Goal: Information Seeking & Learning: Learn about a topic

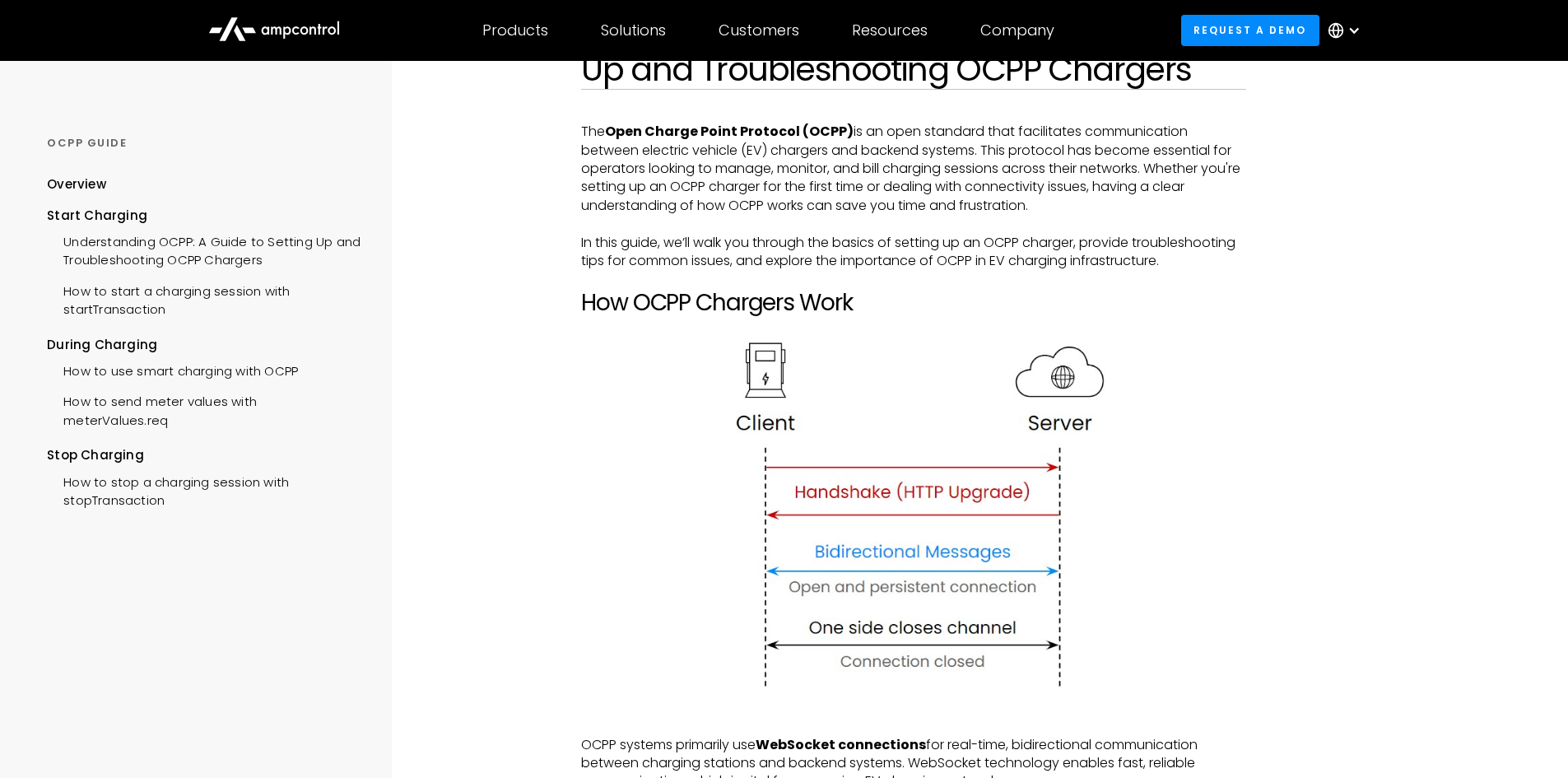
scroll to position [177, 0]
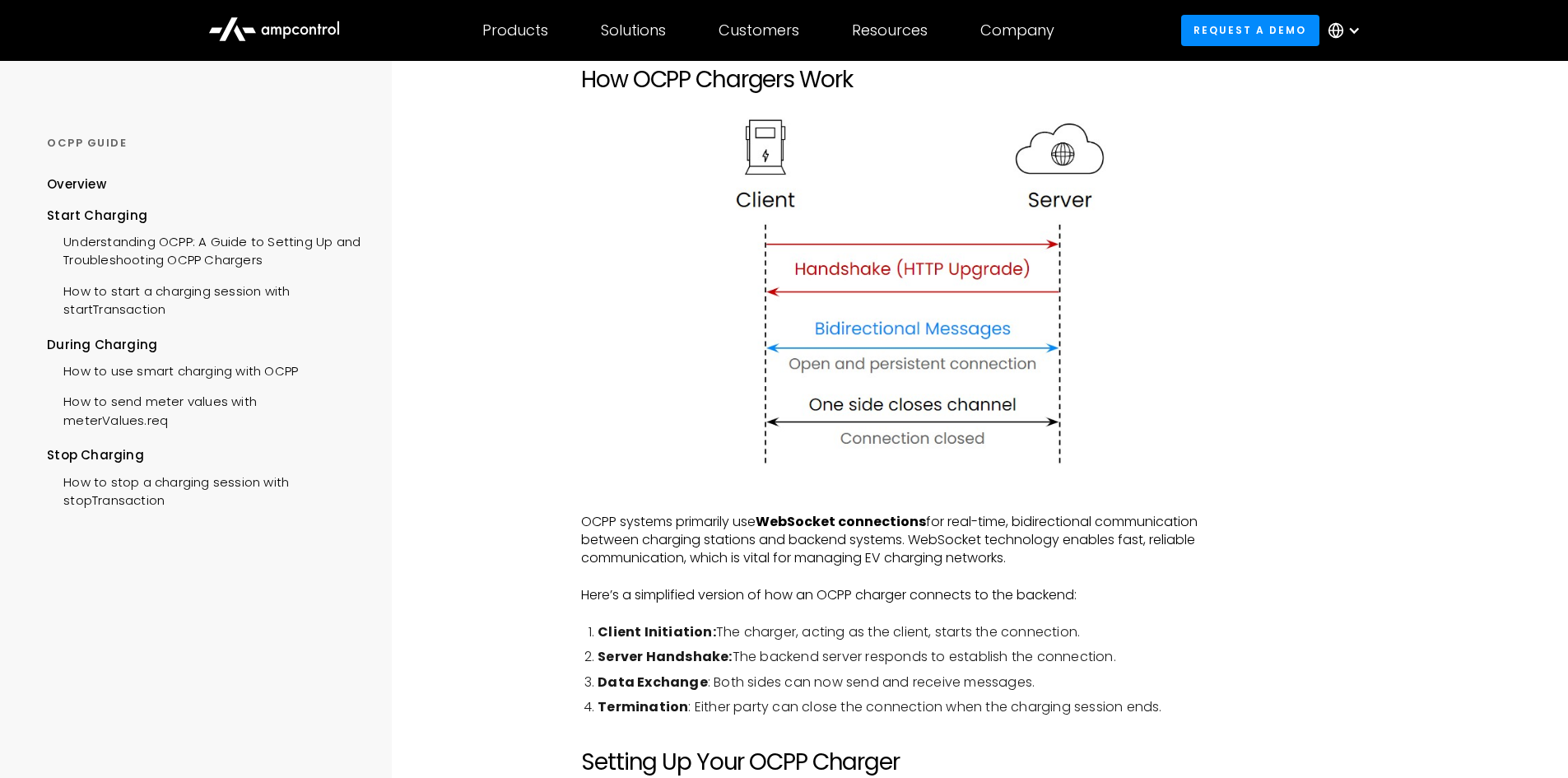
scroll to position [423, 0]
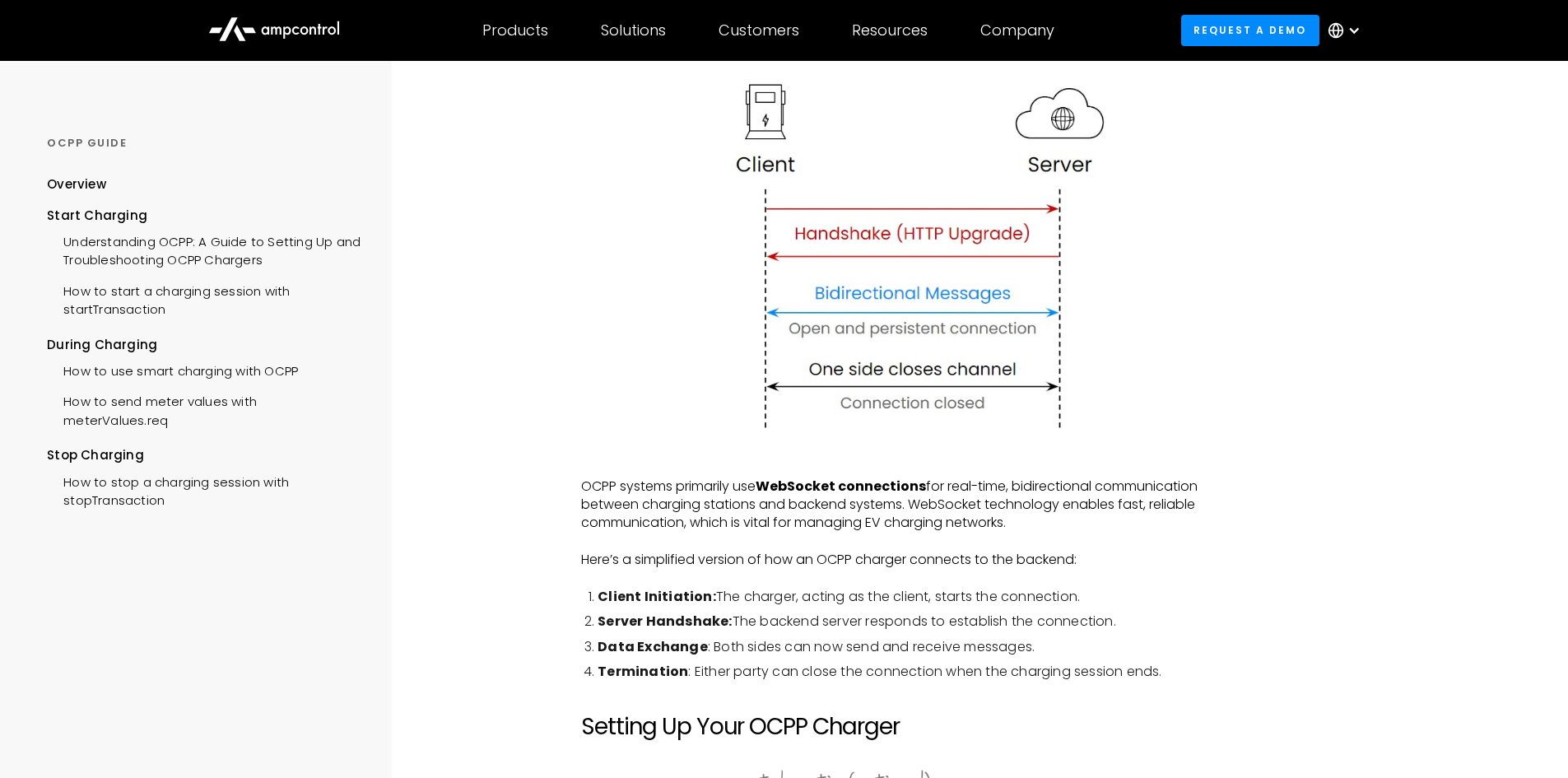
click at [753, 522] on p "OCPP systems primarily use WebSocket connections for real-time, bidirectional c…" at bounding box center [913, 505] width 666 height 55
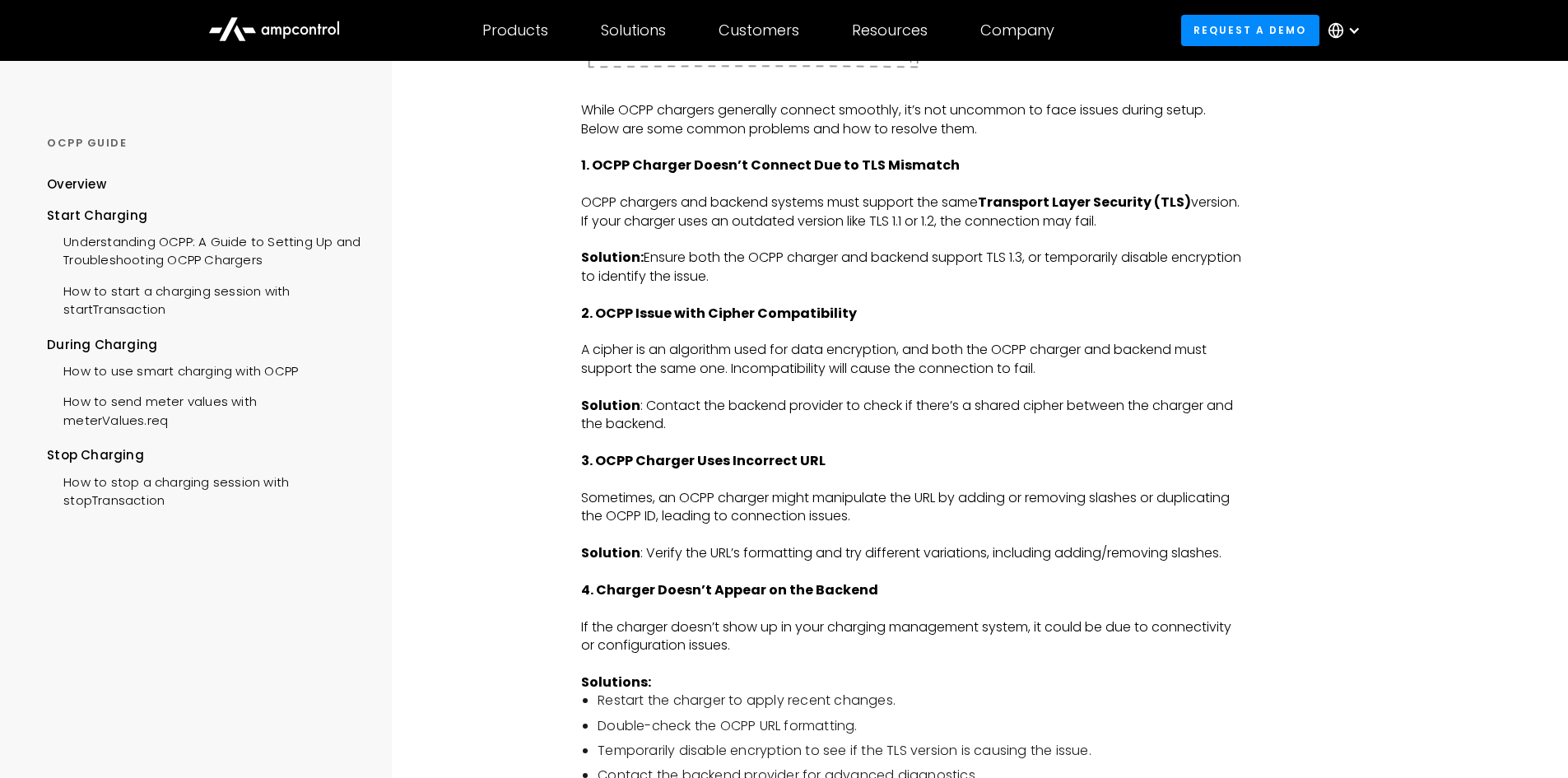
scroll to position [2196, 0]
click at [612, 354] on p "A cipher is an algorithm used for data encryption, and both the OCPP charger an…" at bounding box center [913, 358] width 666 height 37
click at [868, 431] on p "Solution : Contact the backend provider to check if there’s a shared cipher bet…" at bounding box center [913, 414] width 666 height 37
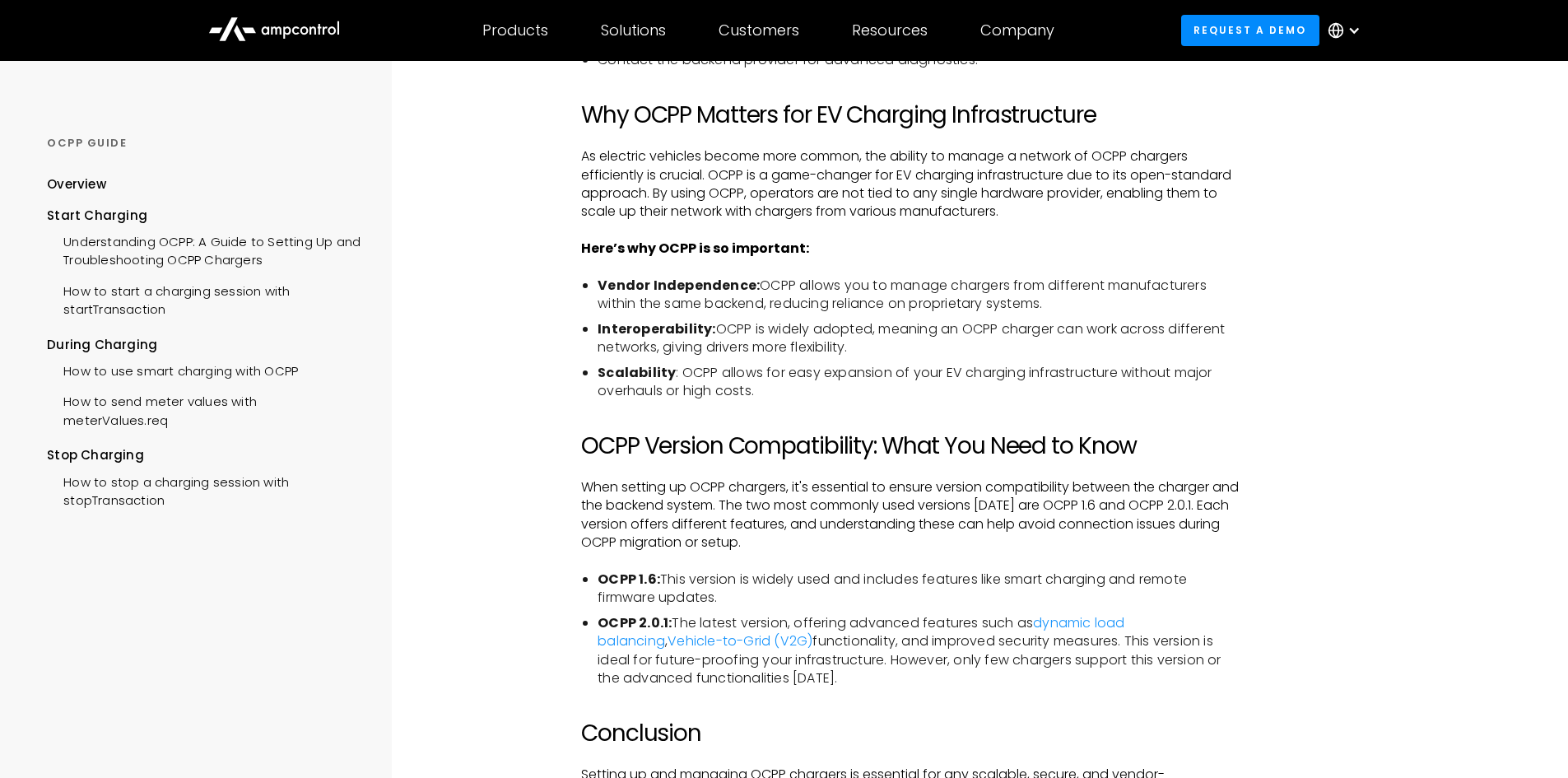
scroll to position [2912, 0]
click at [637, 328] on strong "Interoperability:" at bounding box center [656, 328] width 118 height 19
click at [646, 325] on strong "Interoperability:" at bounding box center [656, 328] width 118 height 19
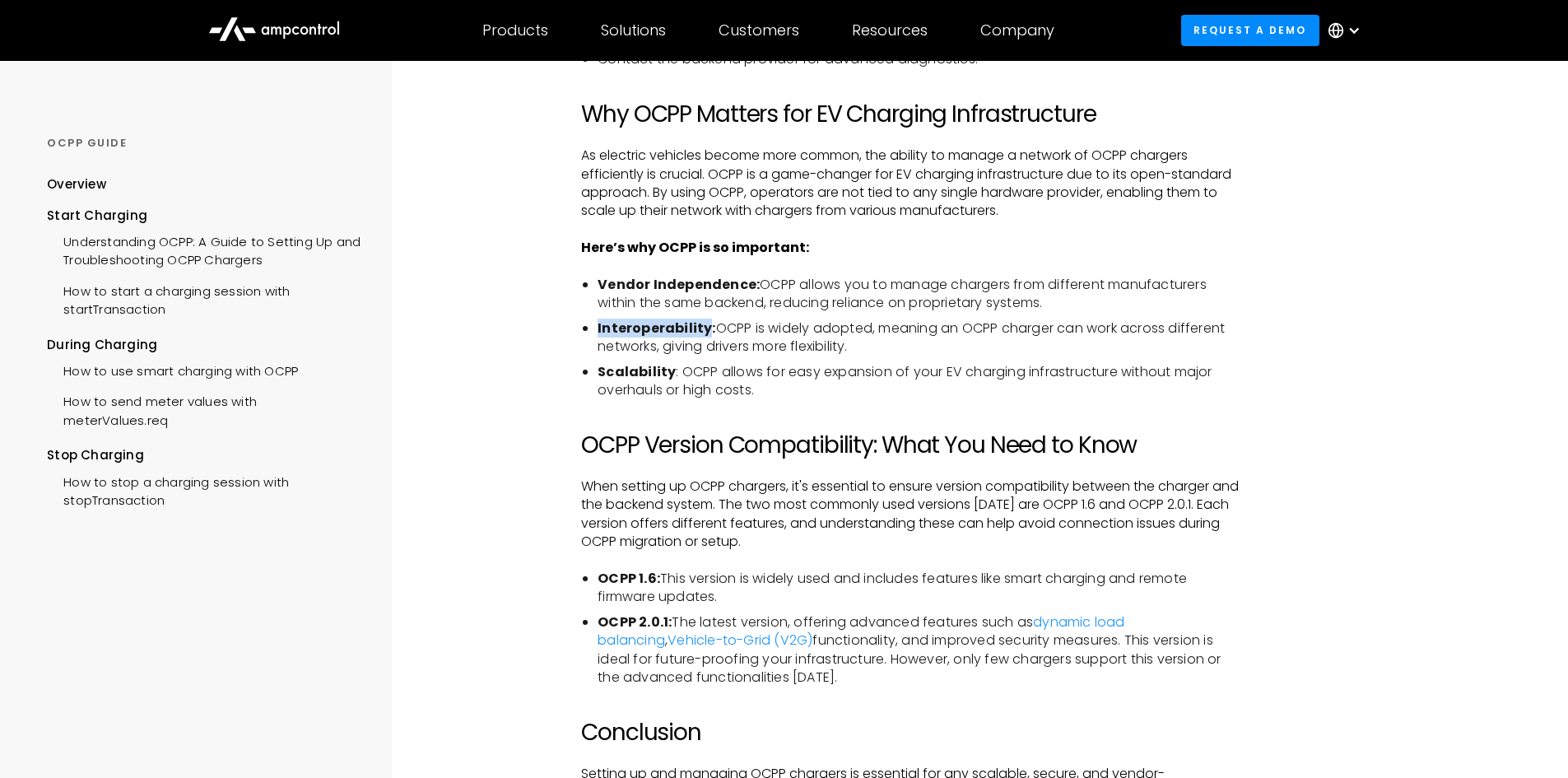
click at [646, 325] on strong "Interoperability:" at bounding box center [656, 328] width 118 height 19
click at [869, 424] on p "‍" at bounding box center [913, 423] width 666 height 18
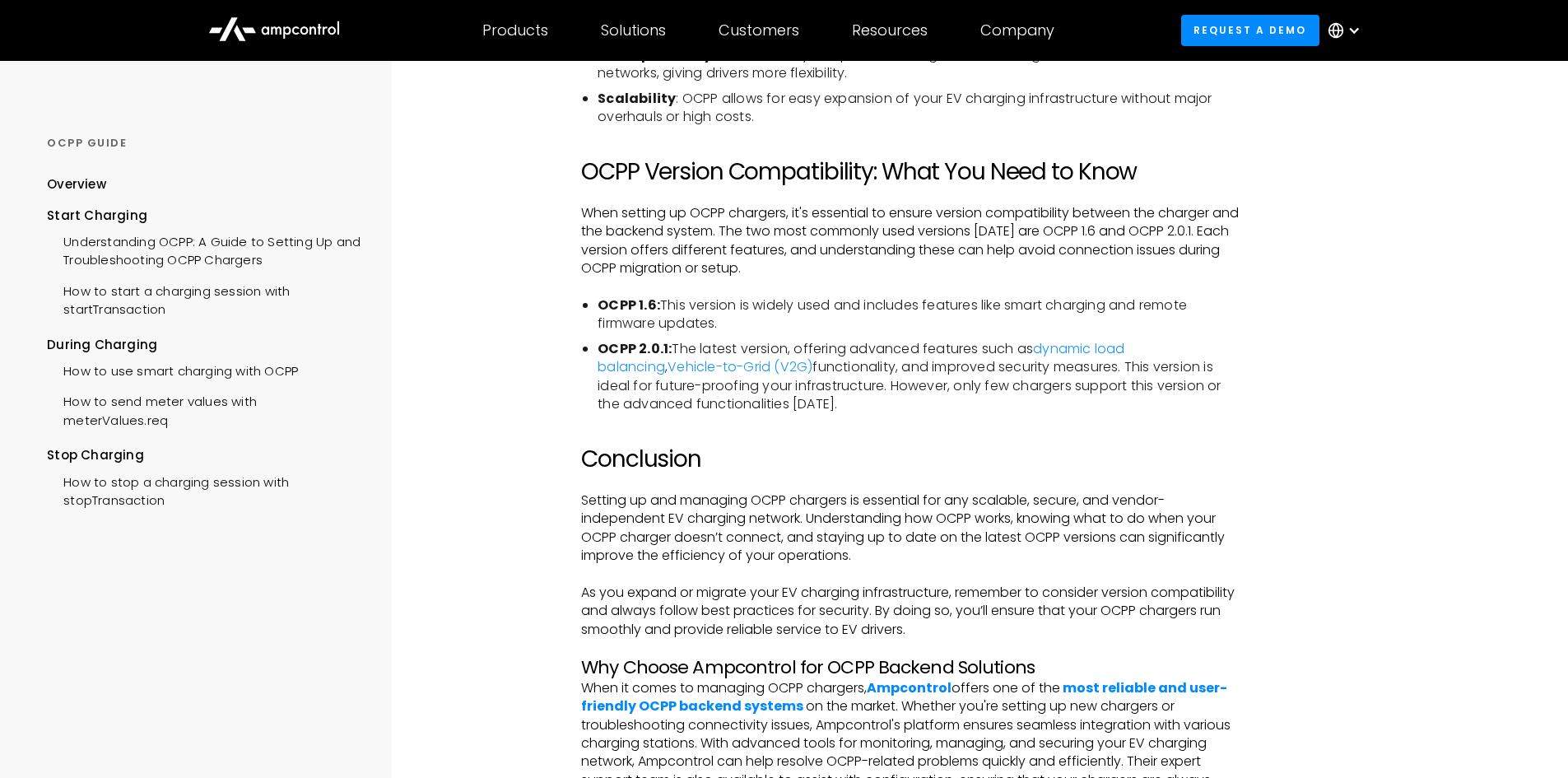
scroll to position [3185, 0]
click at [632, 109] on li "Scalability : OCPP allows for easy expansion of your EV charging infrastructure…" at bounding box center [922, 107] width 649 height 37
click at [823, 450] on h2 "Conclusion" at bounding box center [913, 458] width 666 height 28
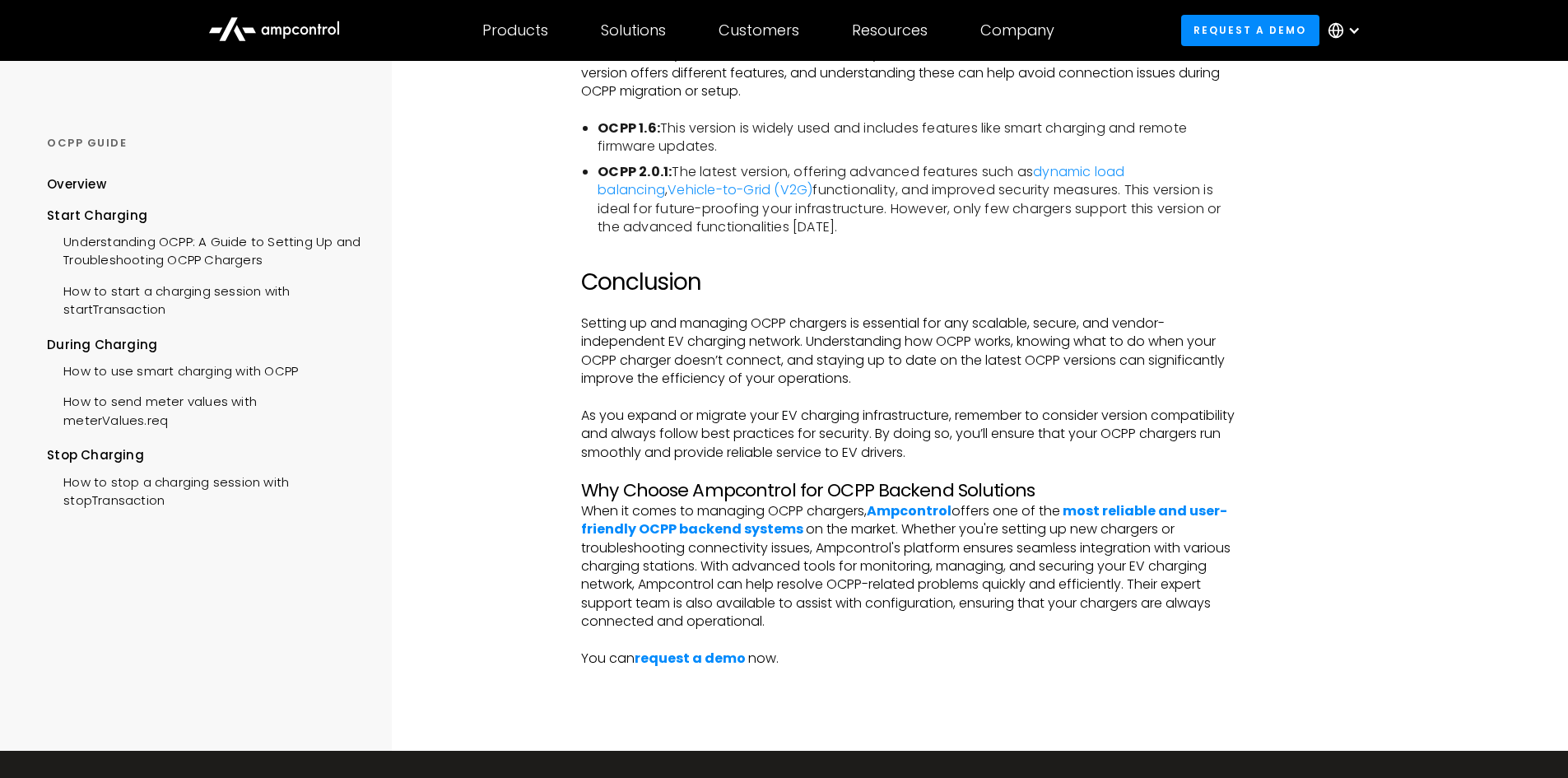
scroll to position [3360, 0]
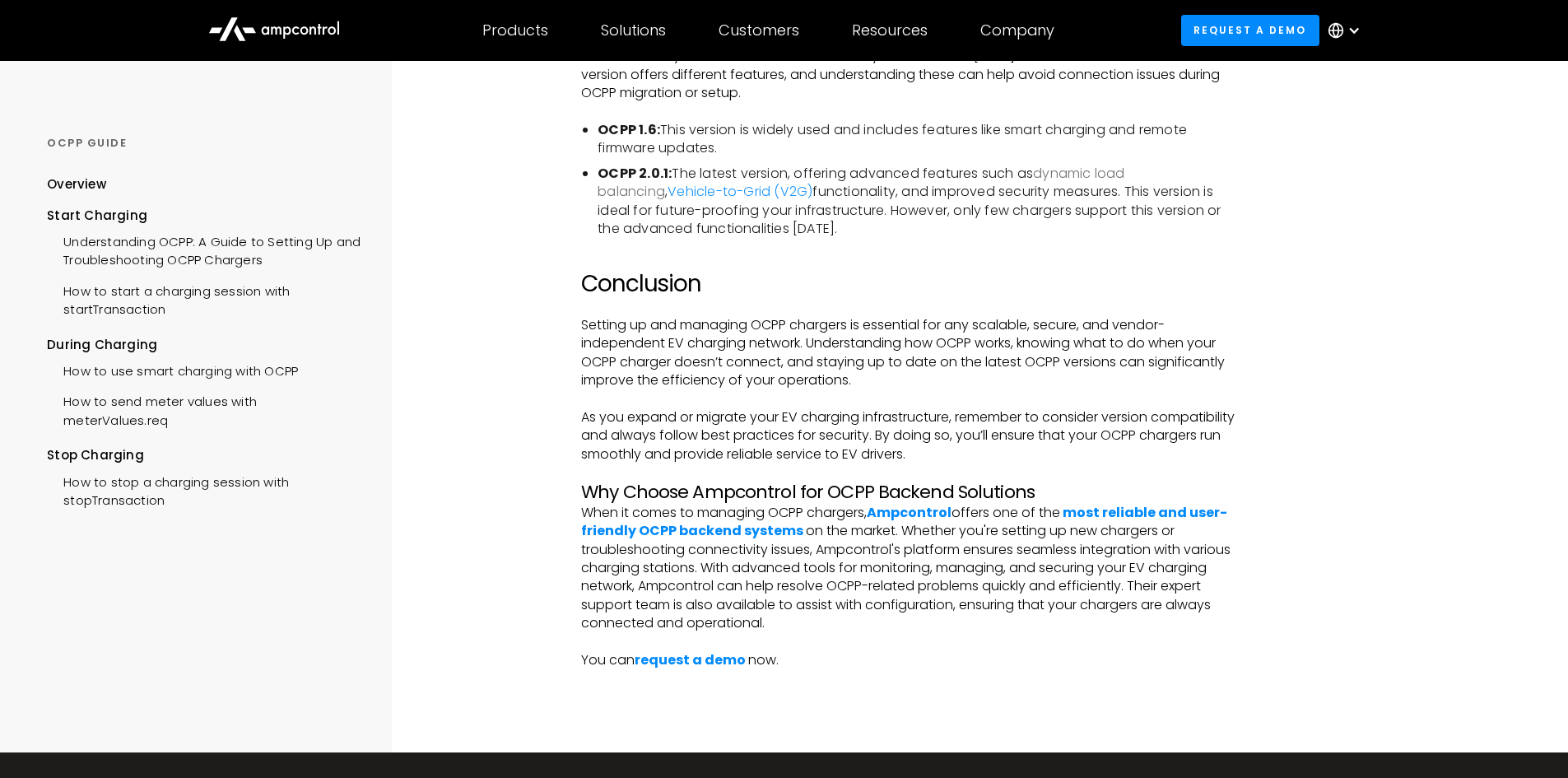
click at [1085, 169] on link "dynamic load balancing" at bounding box center [861, 182] width 527 height 37
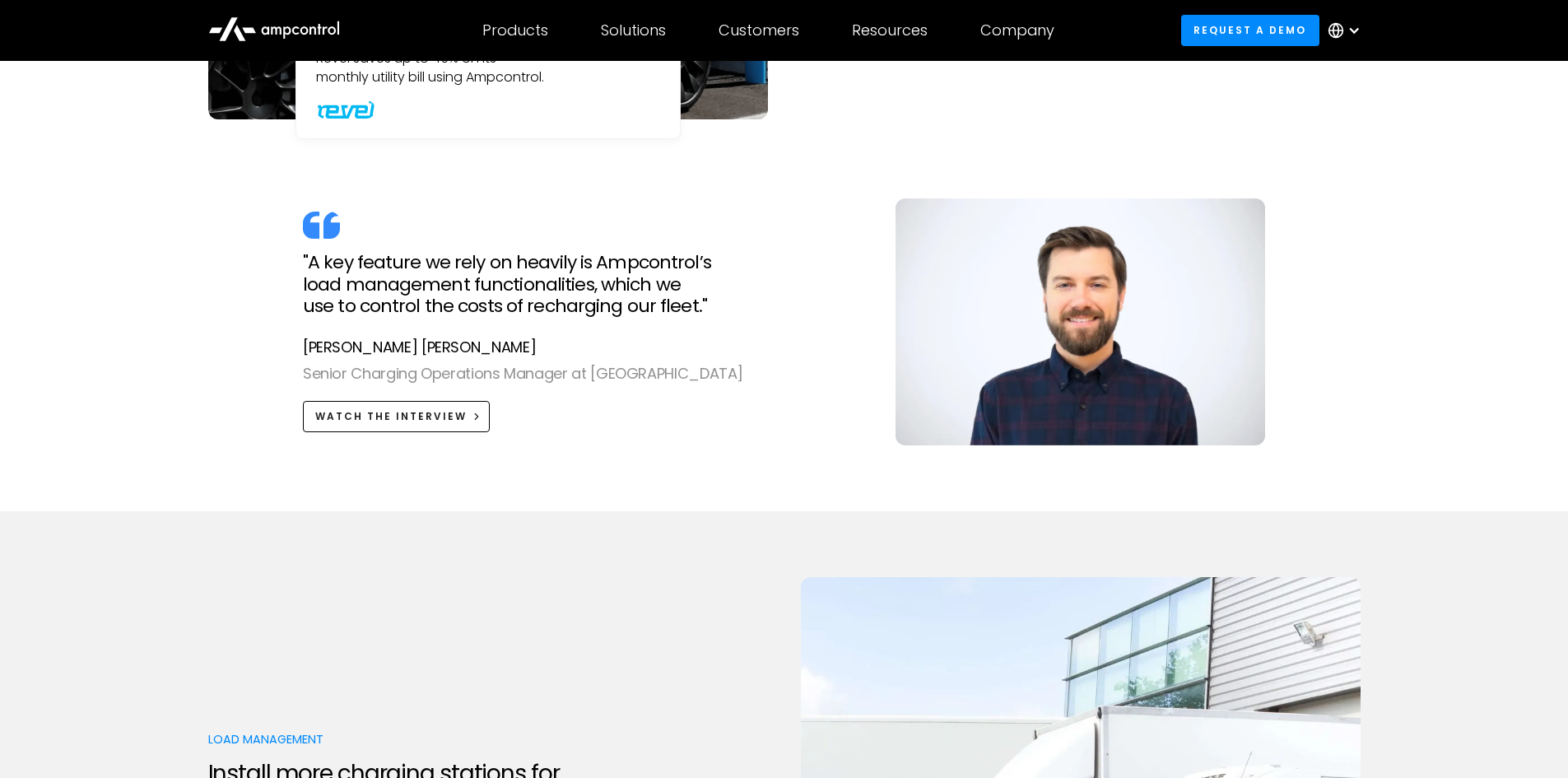
scroll to position [1718, 0]
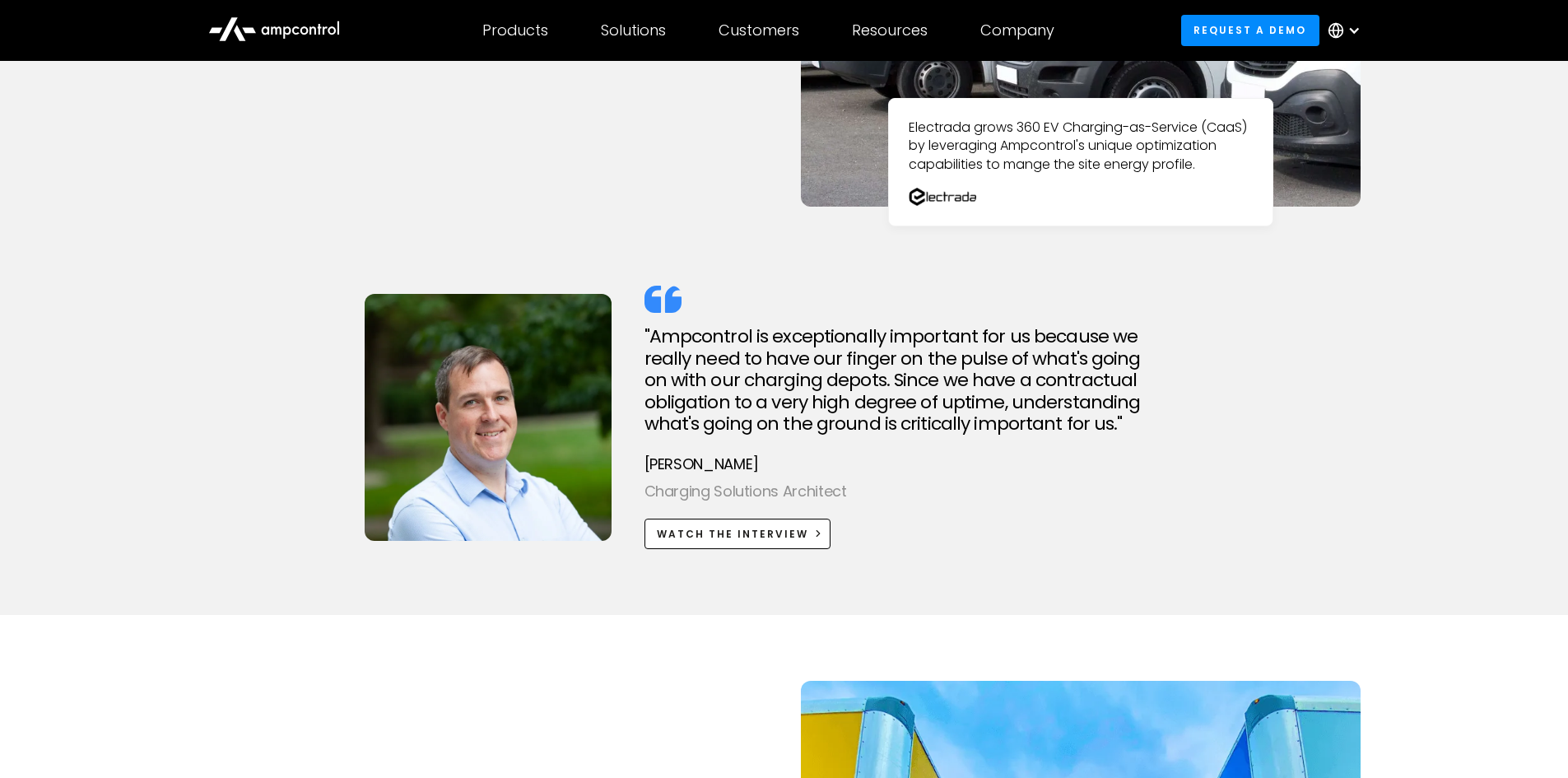
scroll to position [2834, 0]
